Goal: Obtain resource: Obtain resource

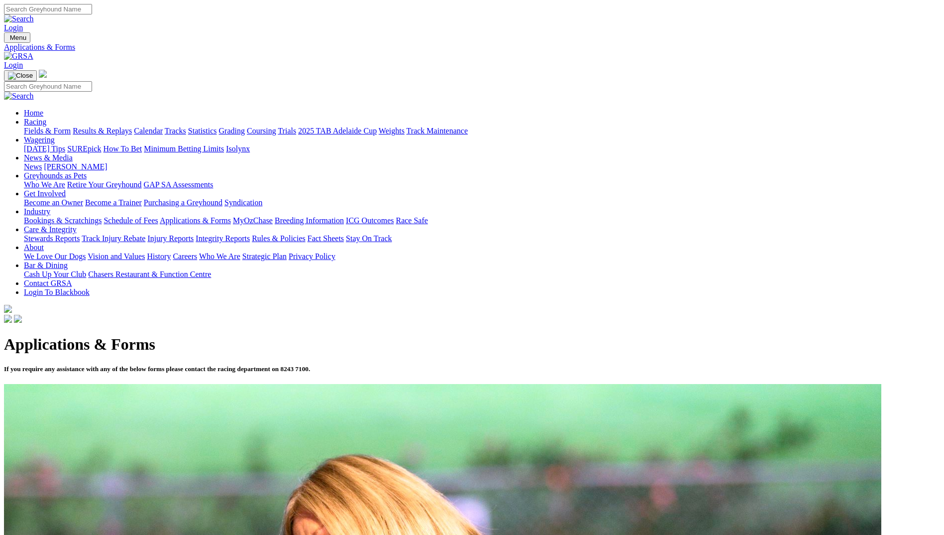
click at [33, 52] on img at bounding box center [18, 56] width 29 height 9
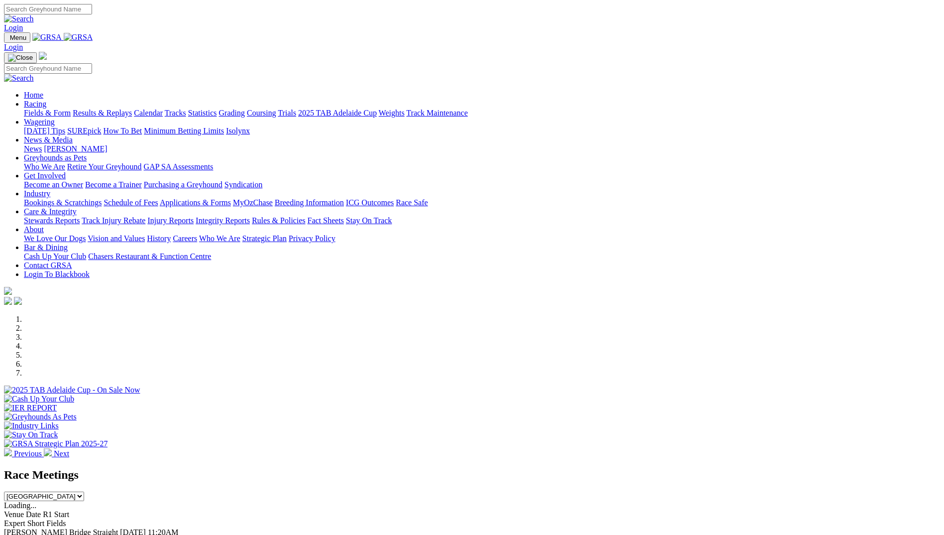
click at [44, 225] on link "About" at bounding box center [34, 229] width 20 height 8
click at [77, 207] on link "Care & Integrity" at bounding box center [50, 211] width 53 height 8
click at [50, 189] on link "Industry" at bounding box center [37, 193] width 26 height 8
click at [231, 198] on link "Applications & Forms" at bounding box center [195, 202] width 71 height 8
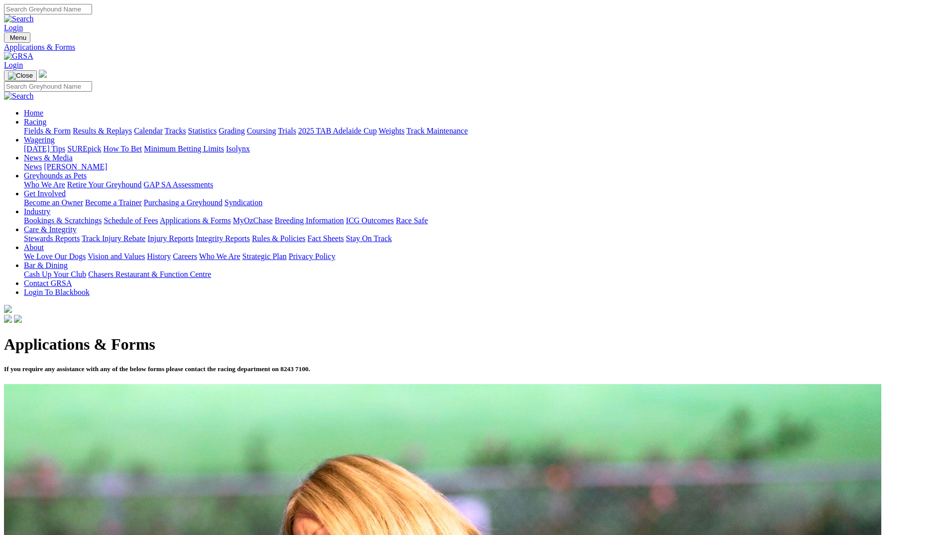
click at [46, 117] on link "Racing" at bounding box center [35, 121] width 22 height 8
click at [33, 52] on link at bounding box center [18, 56] width 29 height 8
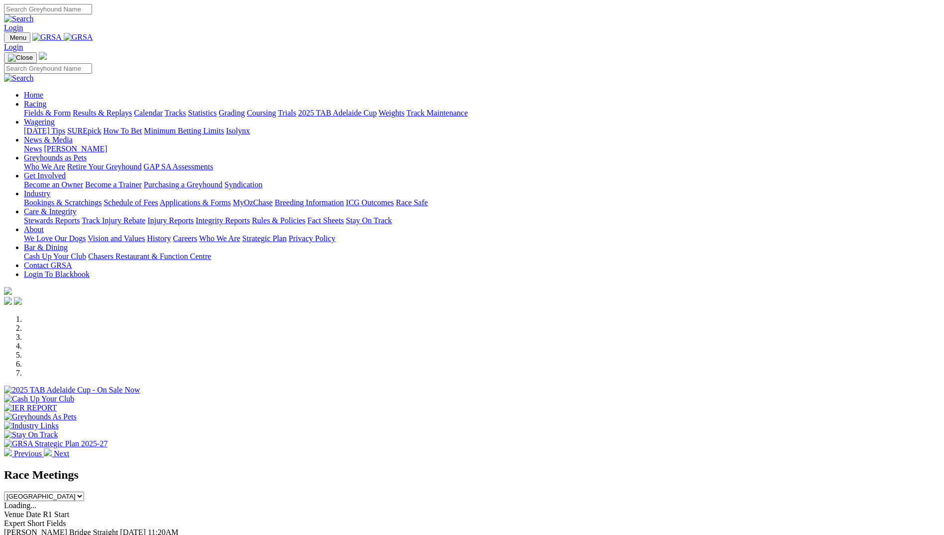
scroll to position [697, 0]
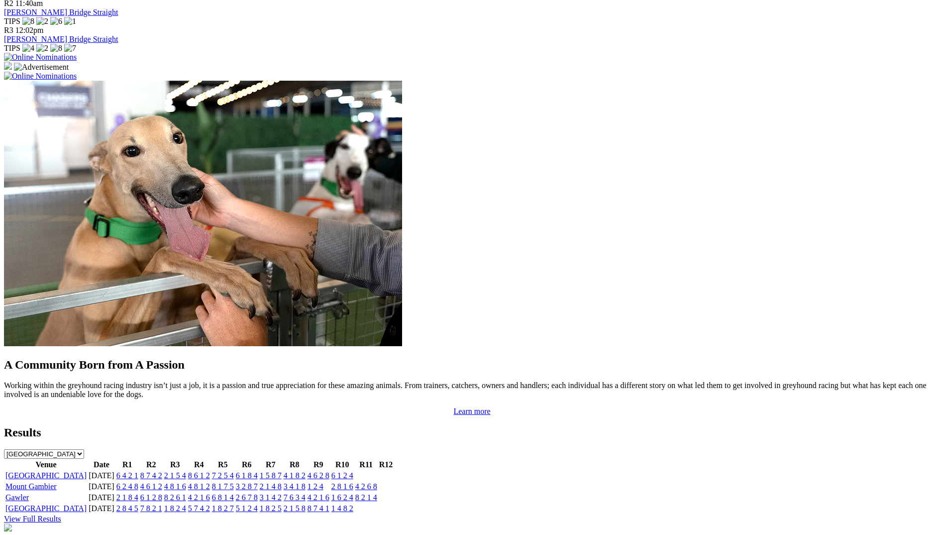
click at [330, 471] on link "4 6 2 8" at bounding box center [319, 475] width 22 height 8
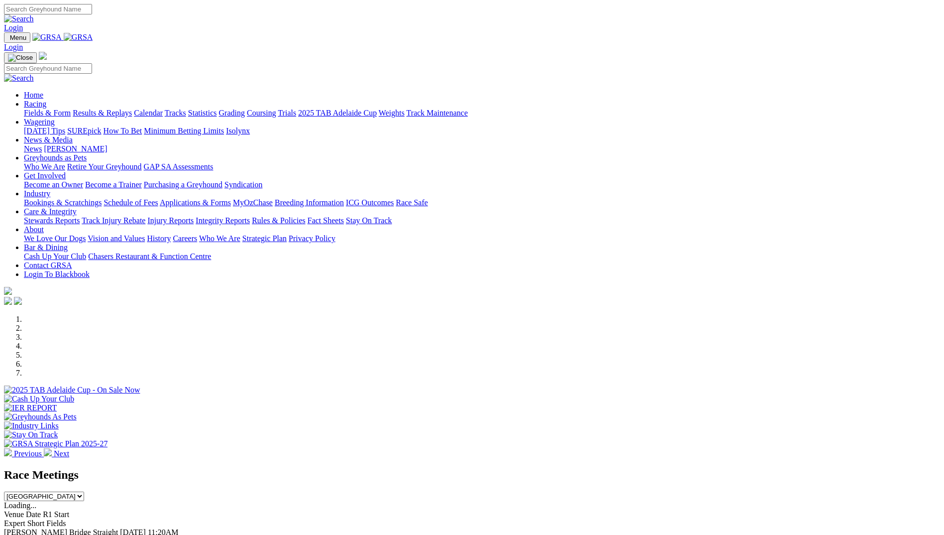
click at [77, 207] on link "Care & Integrity" at bounding box center [50, 211] width 53 height 8
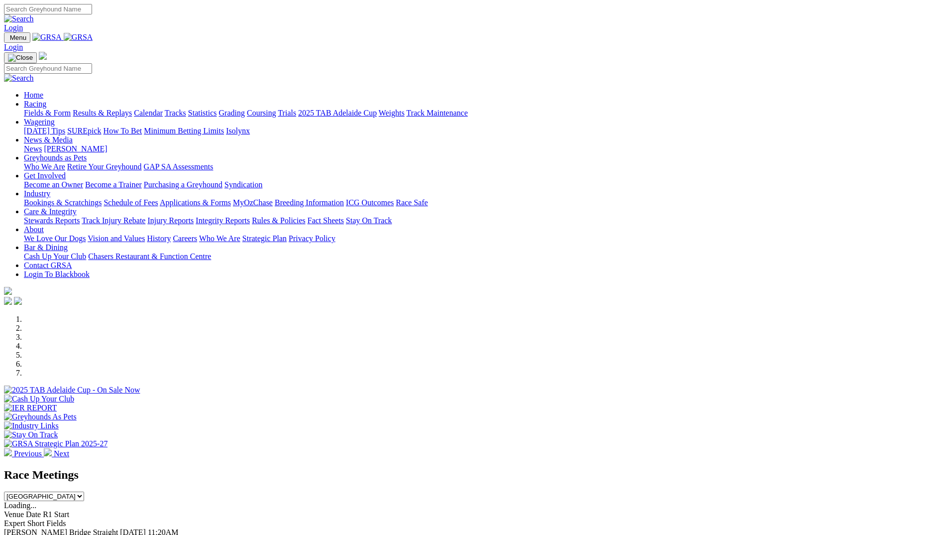
click at [77, 207] on link "Care & Integrity" at bounding box center [50, 211] width 53 height 8
click at [93, 41] on img at bounding box center [78, 37] width 29 height 9
click at [77, 207] on link "Care & Integrity" at bounding box center [50, 211] width 53 height 8
click at [50, 189] on link "Industry" at bounding box center [37, 193] width 26 height 8
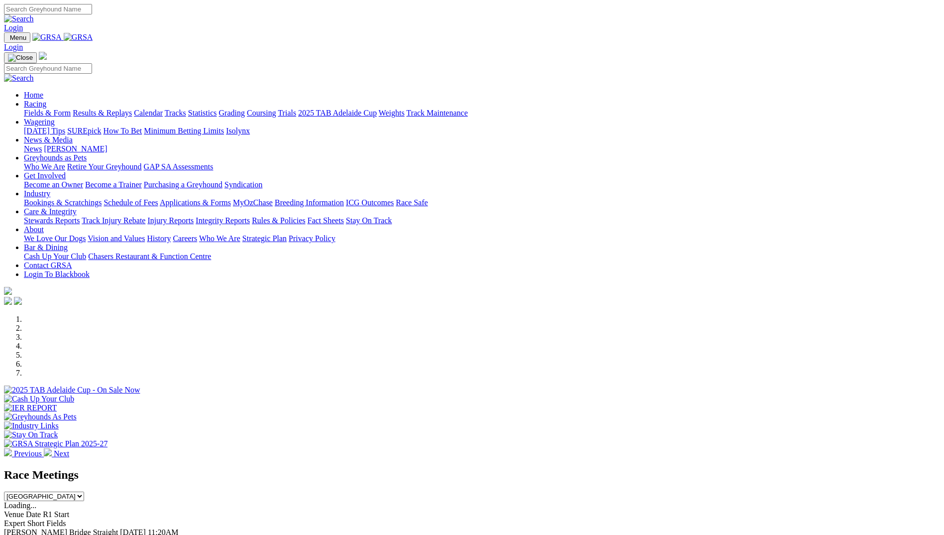
click at [231, 198] on link "Applications & Forms" at bounding box center [195, 202] width 71 height 8
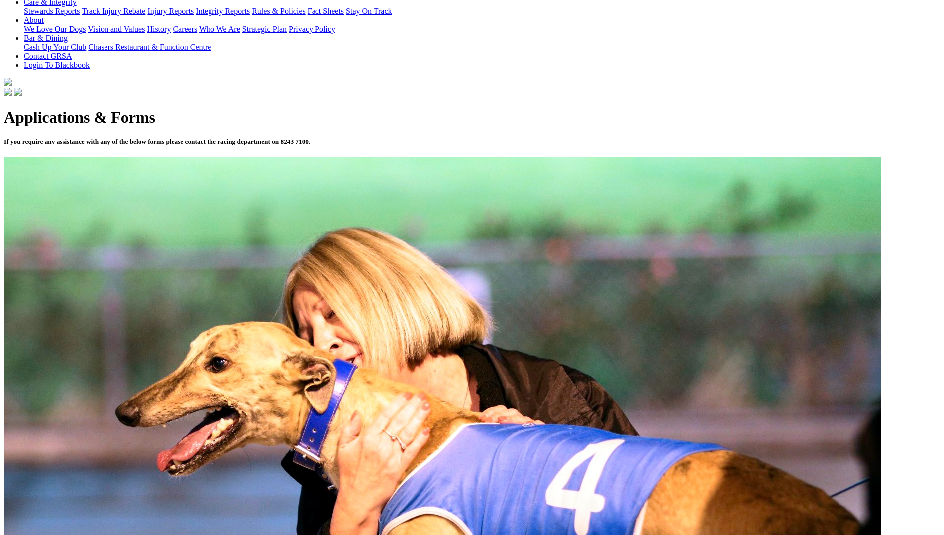
scroll to position [249, 0]
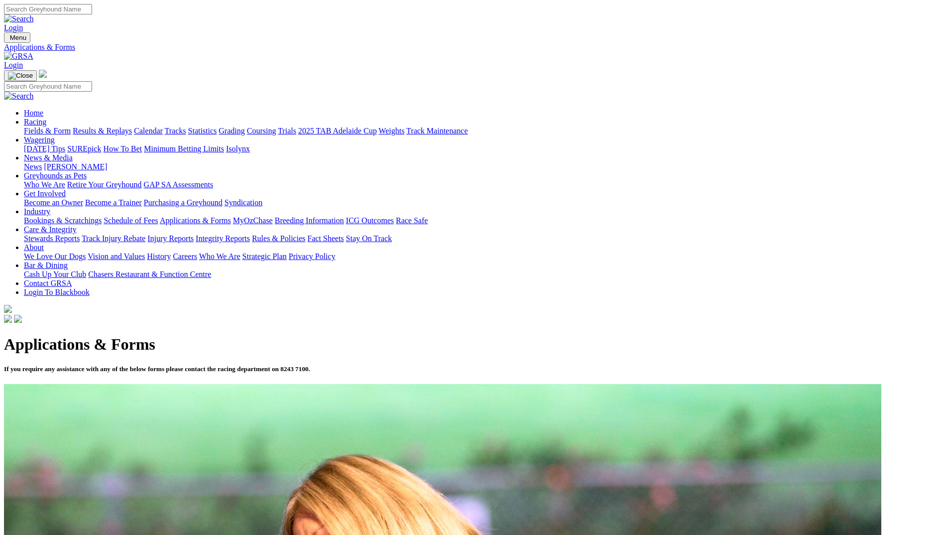
click at [33, 52] on img at bounding box center [18, 56] width 29 height 9
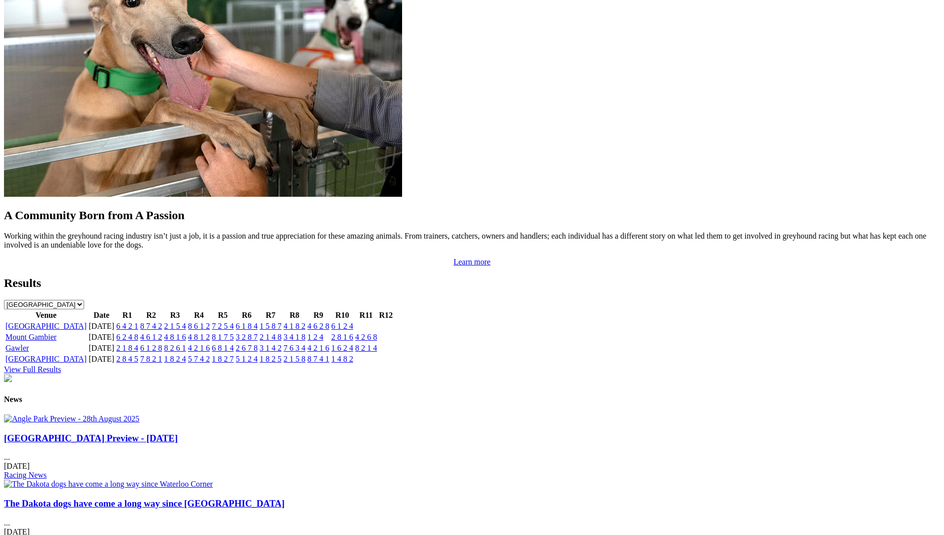
scroll to position [846, 0]
click at [330, 322] on link "4 6 2 8" at bounding box center [319, 326] width 22 height 8
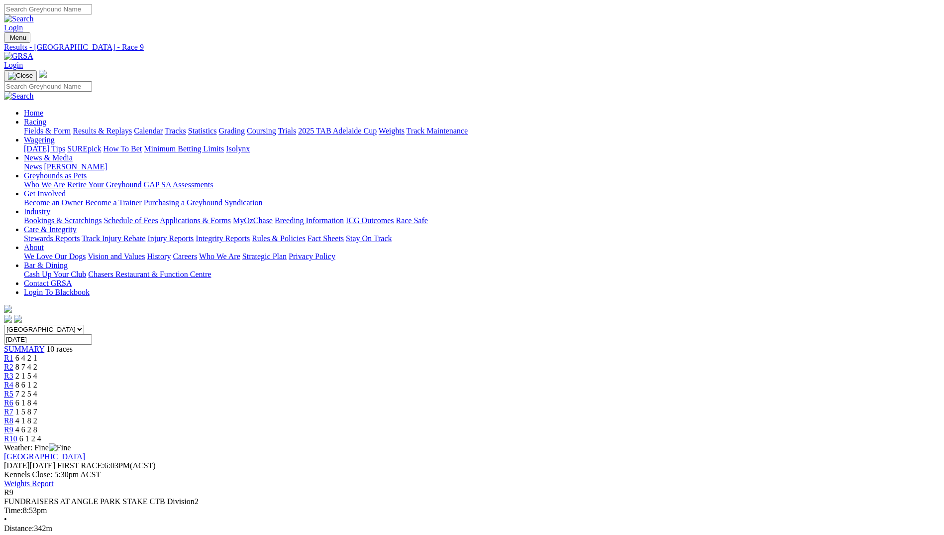
click at [732, 434] on div "R10 6 1 2 4" at bounding box center [472, 438] width 937 height 9
click at [33, 52] on img at bounding box center [18, 56] width 29 height 9
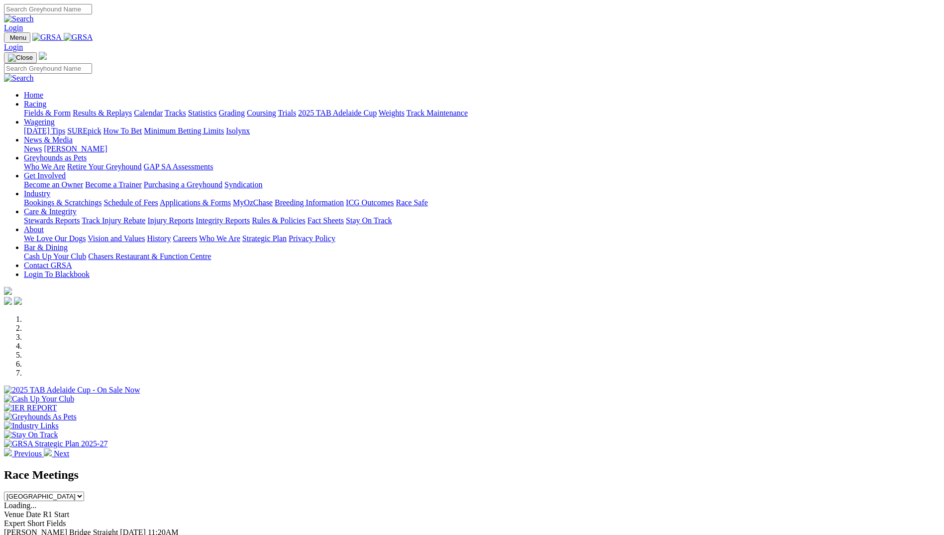
click at [77, 207] on link "Care & Integrity" at bounding box center [50, 211] width 53 height 8
click at [50, 189] on link "Industry" at bounding box center [37, 193] width 26 height 8
click at [231, 198] on link "Applications & Forms" at bounding box center [195, 202] width 71 height 8
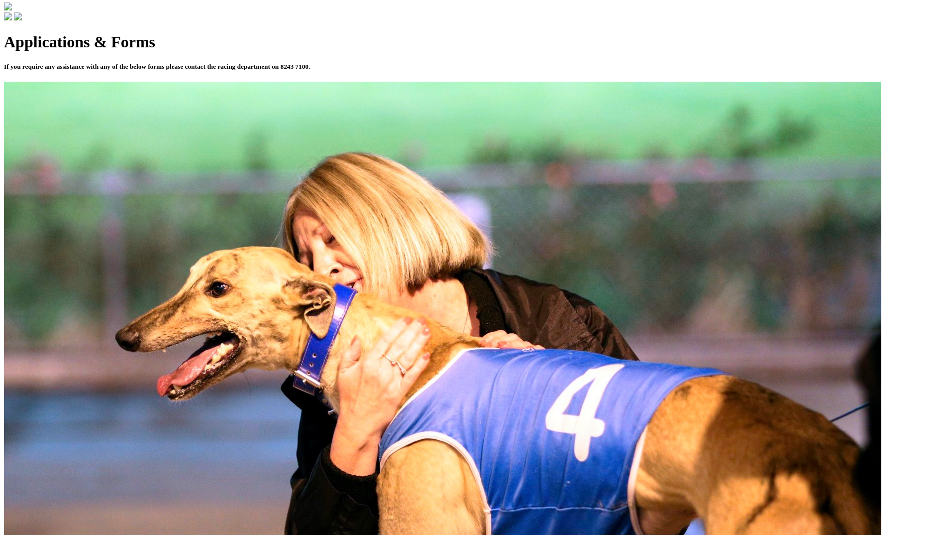
scroll to position [597, 0]
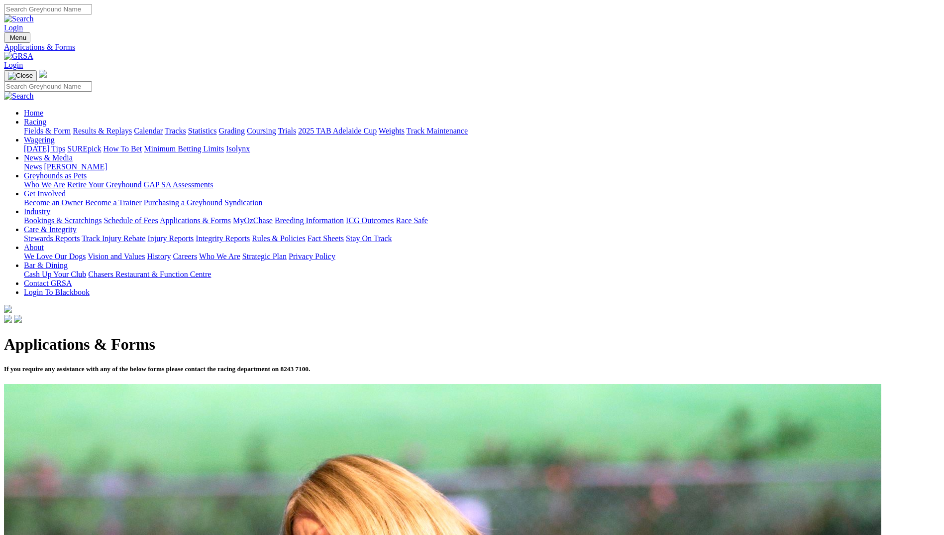
click at [33, 52] on img at bounding box center [18, 56] width 29 height 9
